Goal: Transaction & Acquisition: Purchase product/service

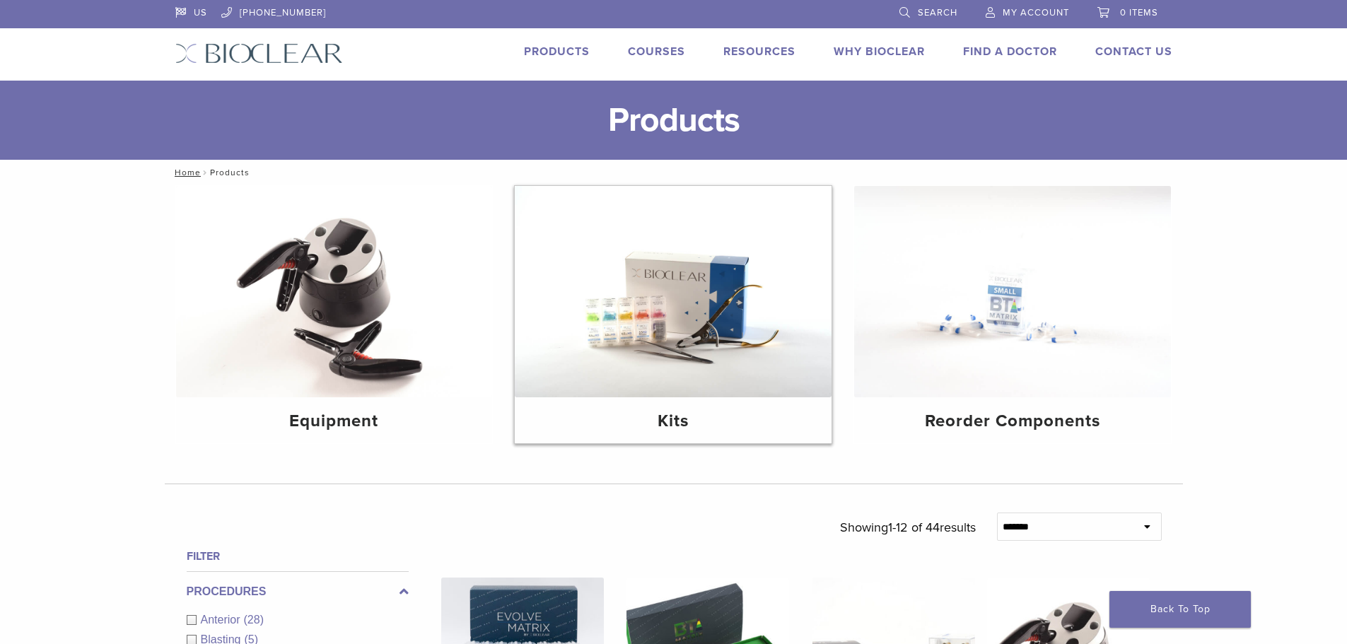
click at [661, 311] on img at bounding box center [673, 291] width 317 height 211
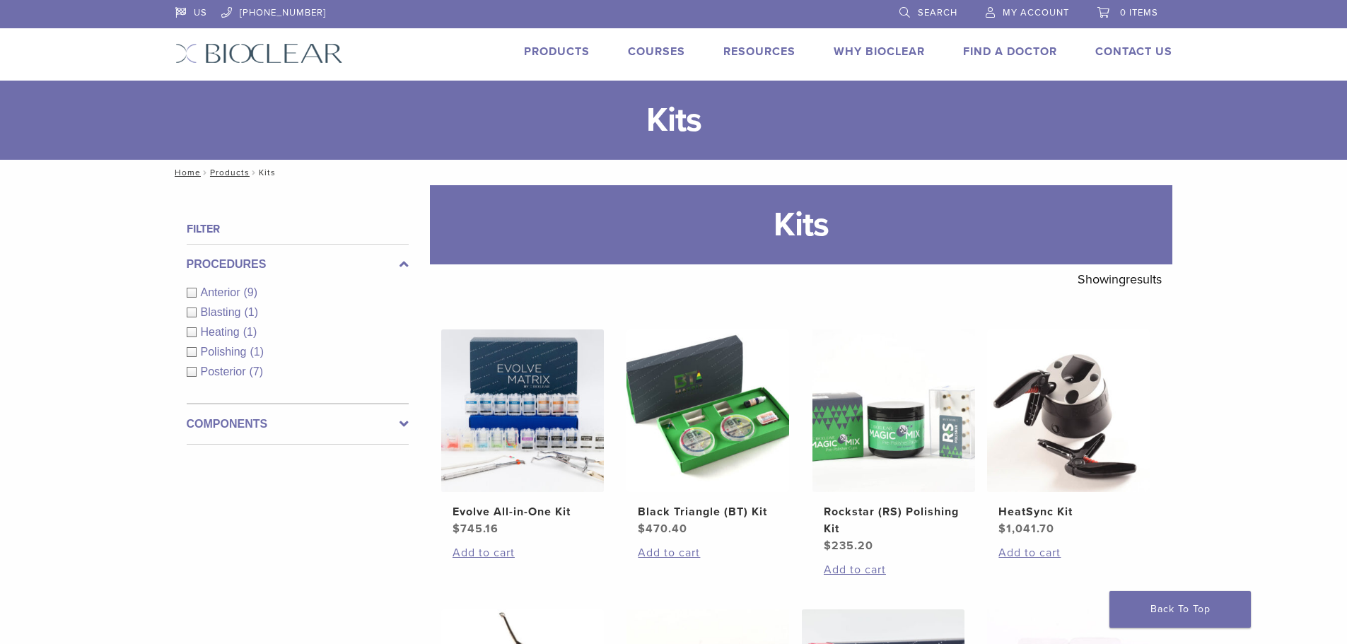
click at [538, 51] on link "Products" at bounding box center [557, 52] width 66 height 14
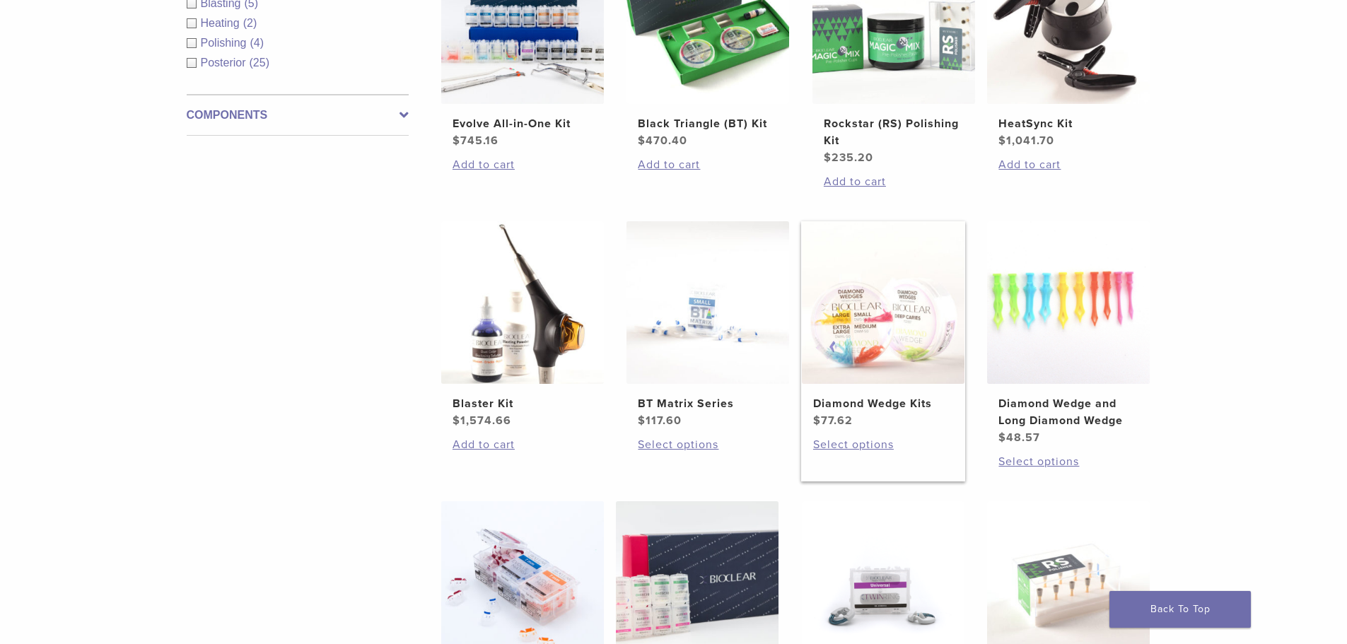
scroll to position [990, 0]
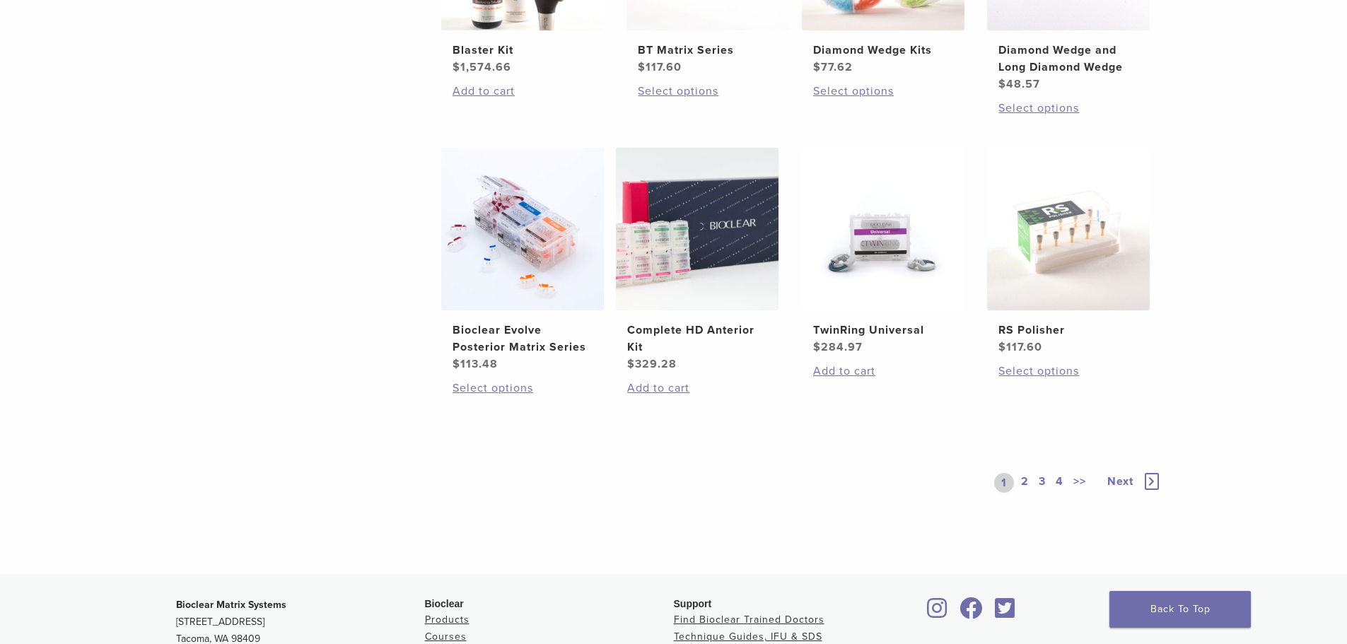
click at [1119, 479] on span "Next" at bounding box center [1121, 482] width 26 height 14
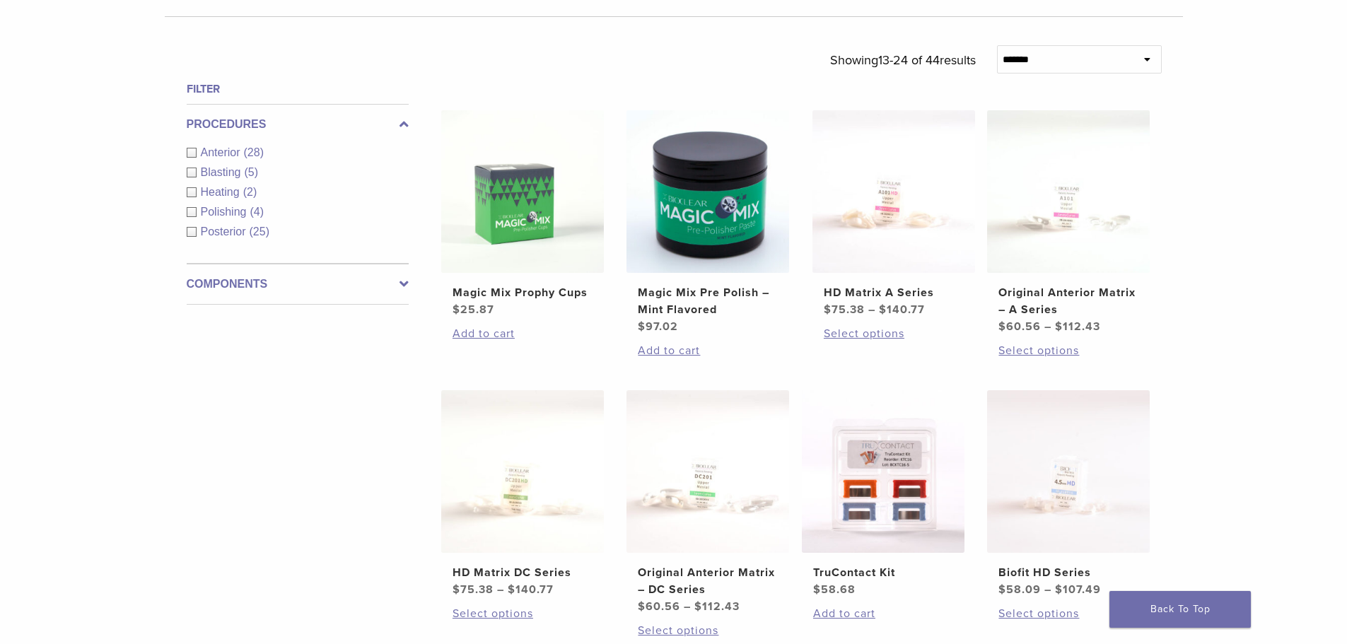
scroll to position [495, 0]
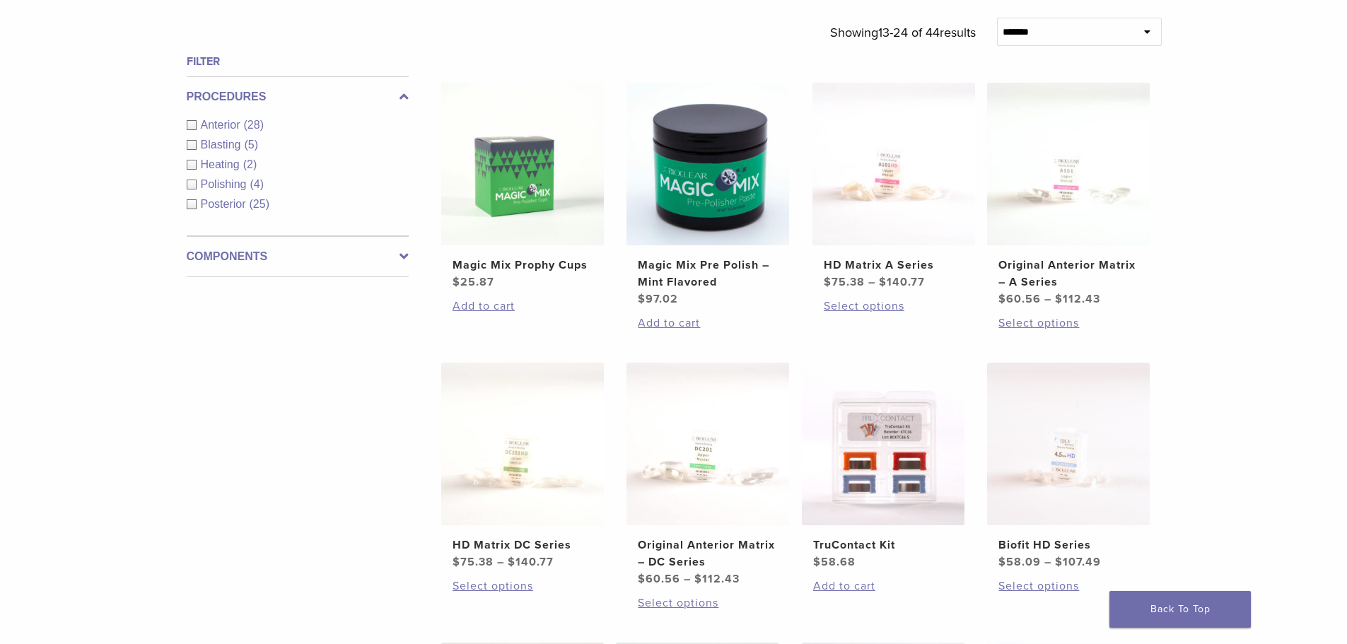
click at [1236, 326] on div "**********" at bounding box center [673, 371] width 1347 height 1362
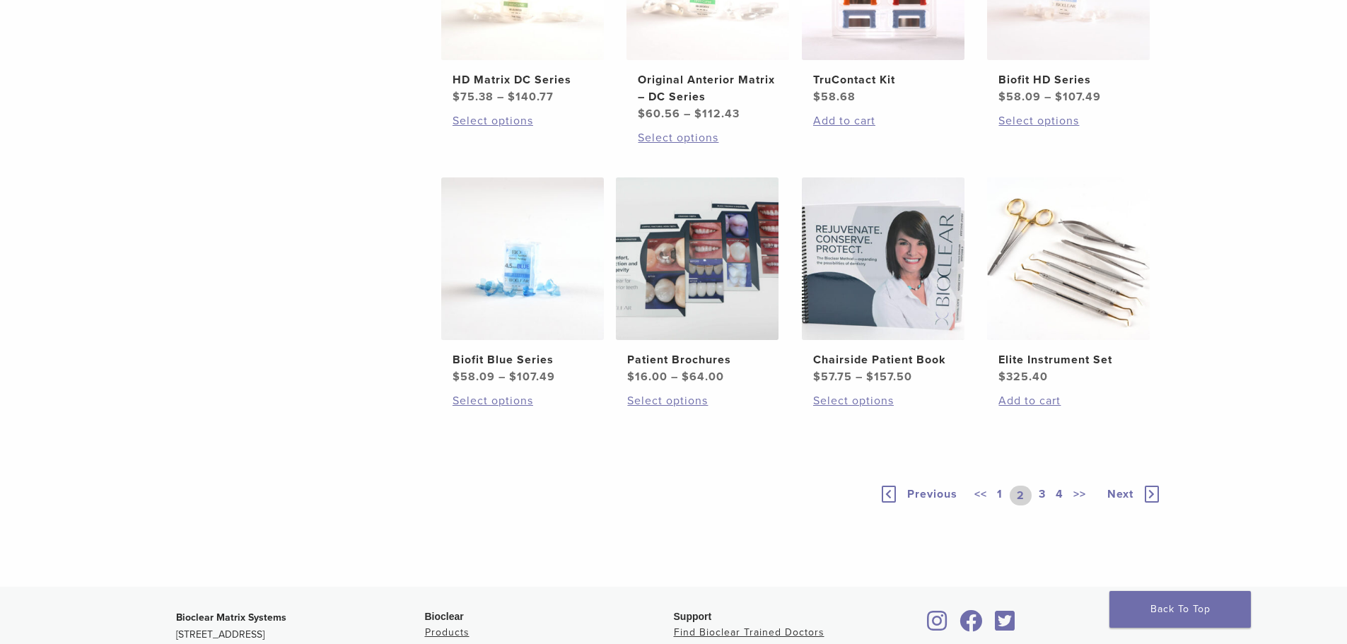
scroll to position [958, 0]
click at [1130, 496] on span "Next" at bounding box center [1121, 496] width 26 height 14
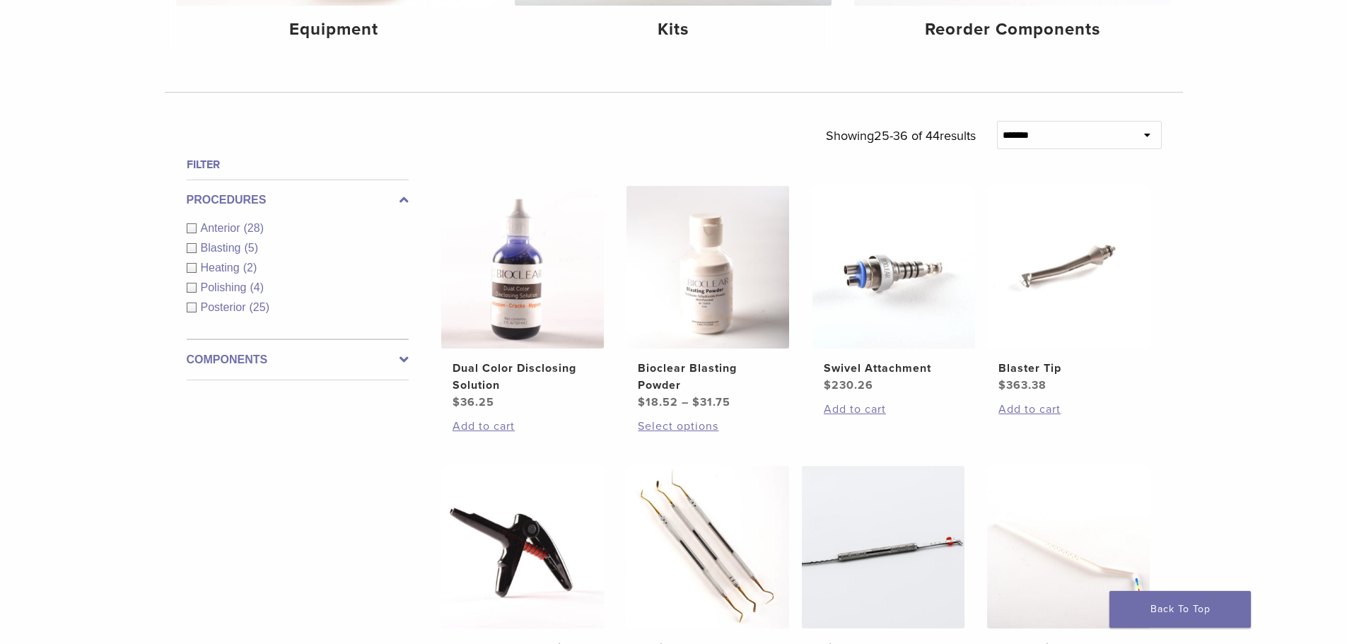
scroll to position [393, 0]
click at [862, 269] on img at bounding box center [894, 266] width 163 height 163
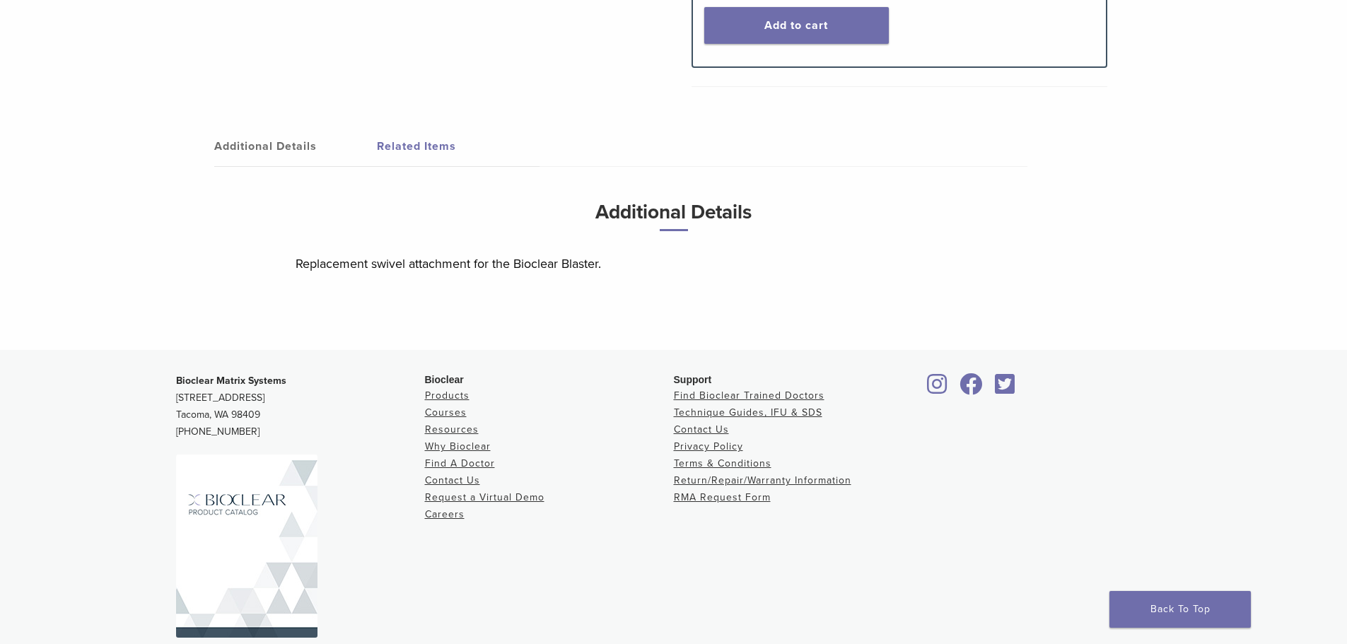
scroll to position [441, 0]
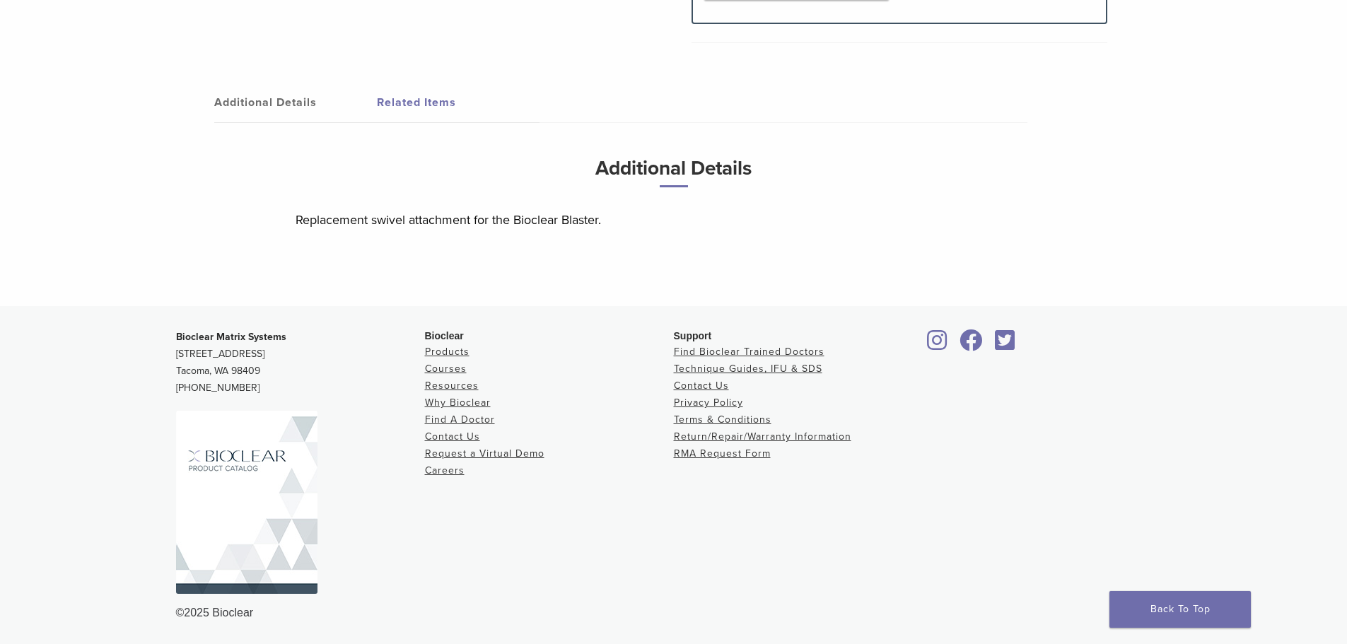
click at [225, 477] on img at bounding box center [246, 502] width 141 height 183
